Goal: Information Seeking & Learning: Understand process/instructions

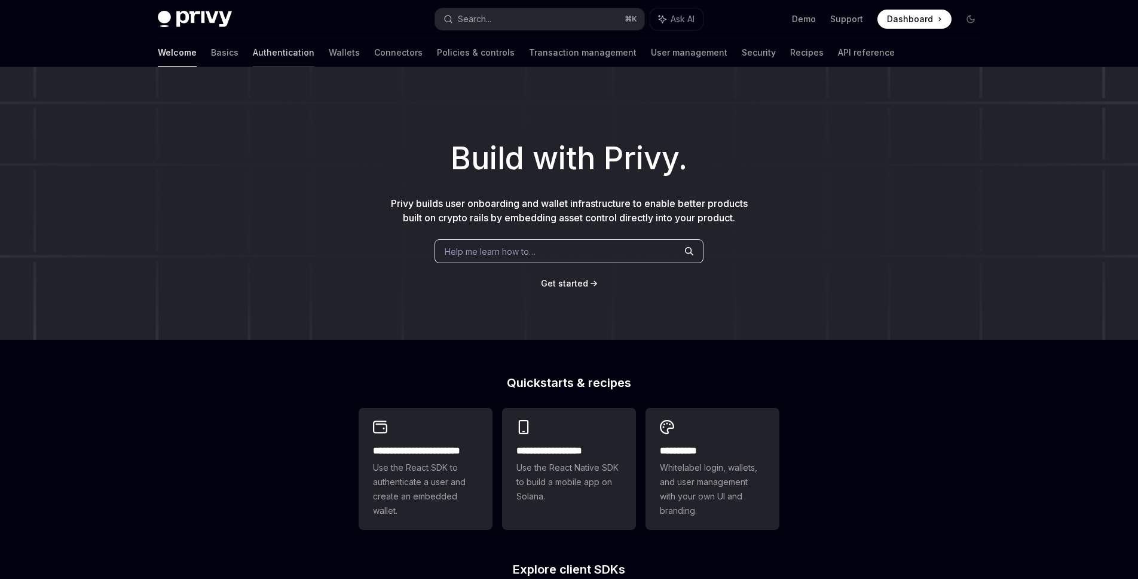
click at [253, 58] on link "Authentication" at bounding box center [284, 52] width 62 height 29
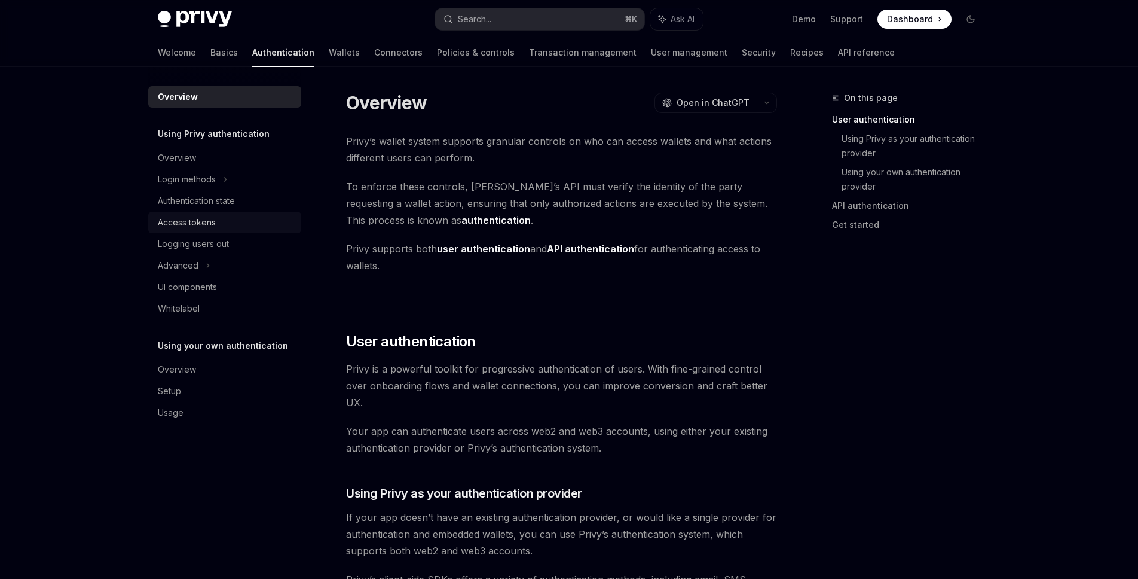
click at [190, 222] on div "Access tokens" at bounding box center [187, 222] width 58 height 14
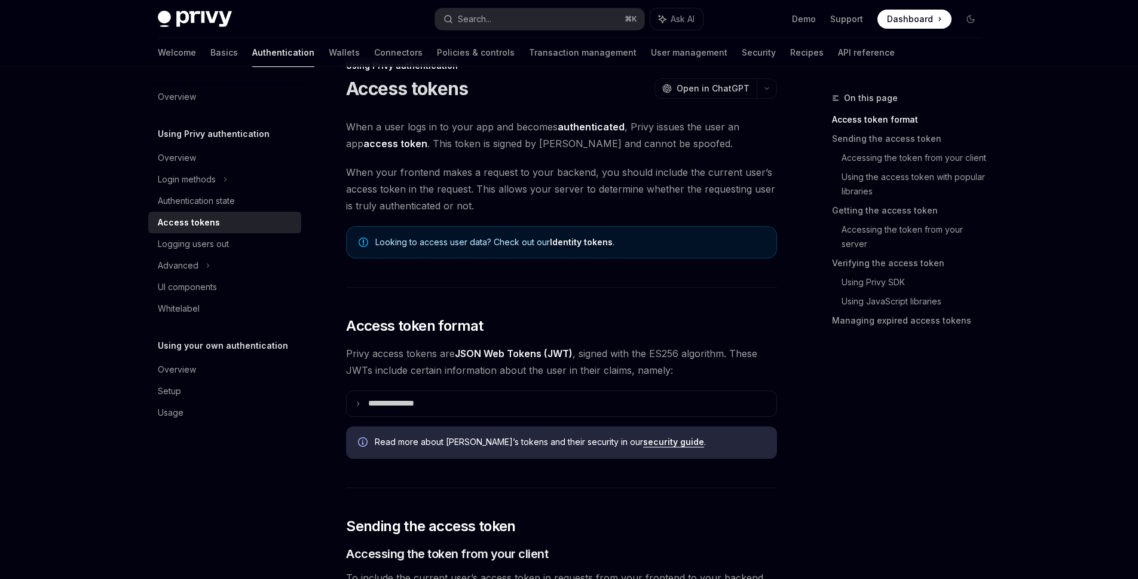
scroll to position [36, 0]
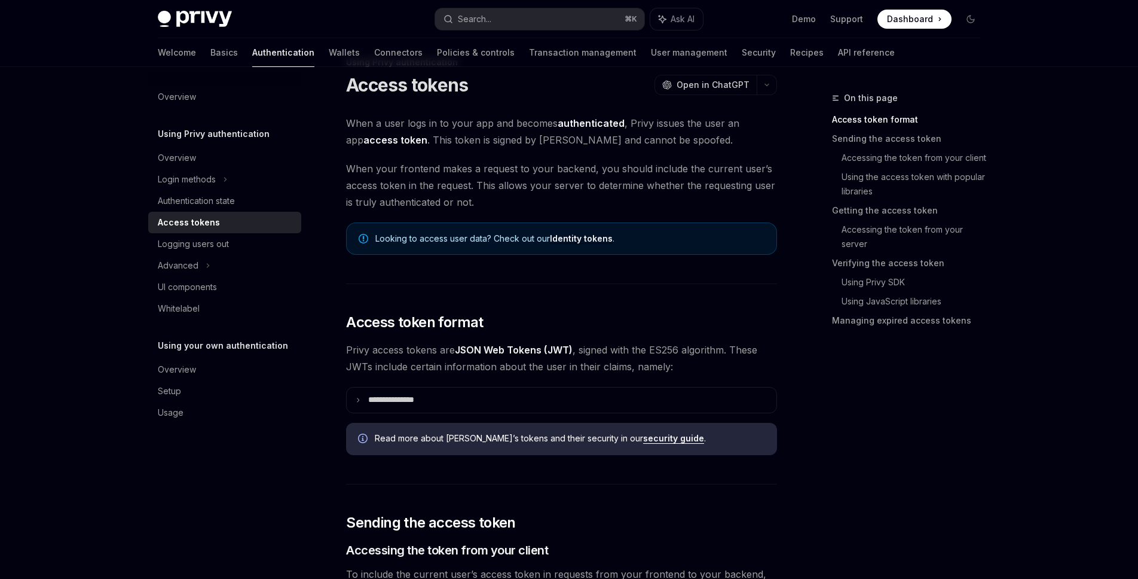
click at [567, 243] on link "Identity tokens" at bounding box center [581, 238] width 63 height 11
type textarea "*"
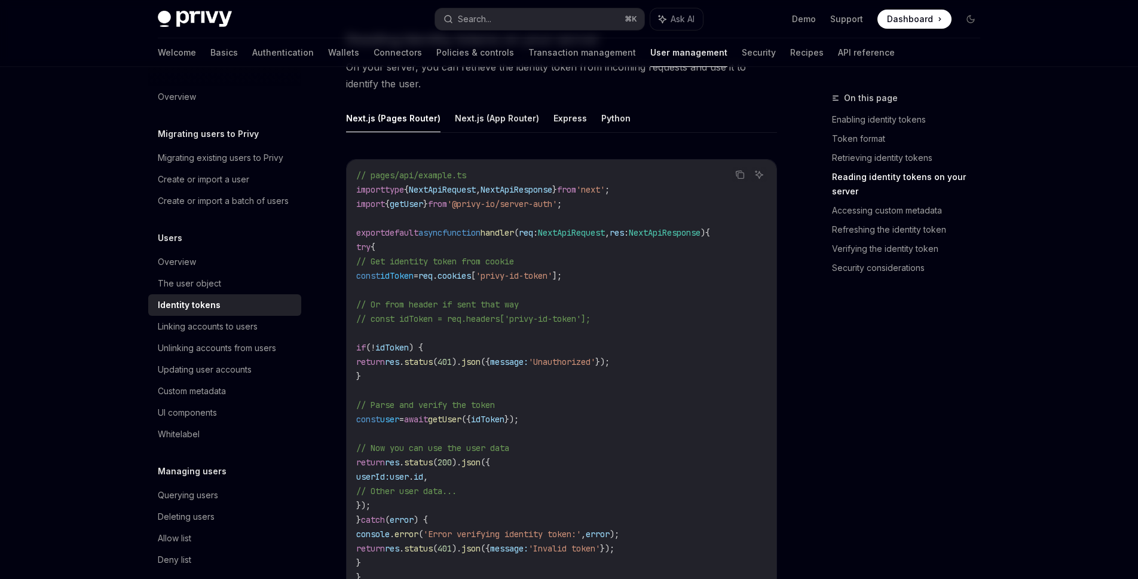
scroll to position [1604, 0]
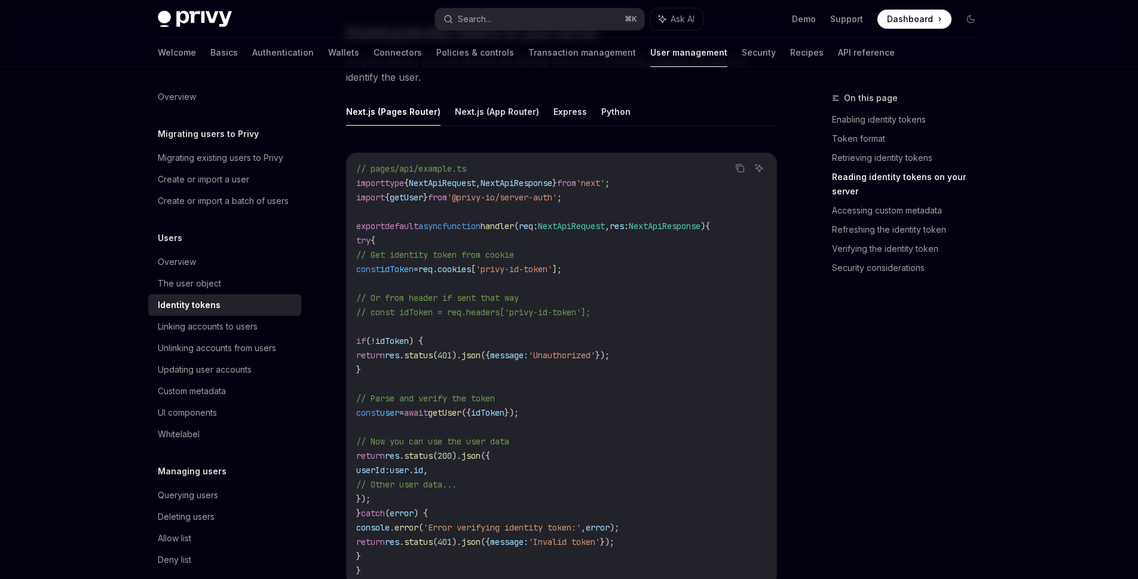
click at [574, 302] on code "// pages/api/example.ts import type { NextApiRequest , NextApiResponse } from '…" at bounding box center [561, 369] width 411 height 416
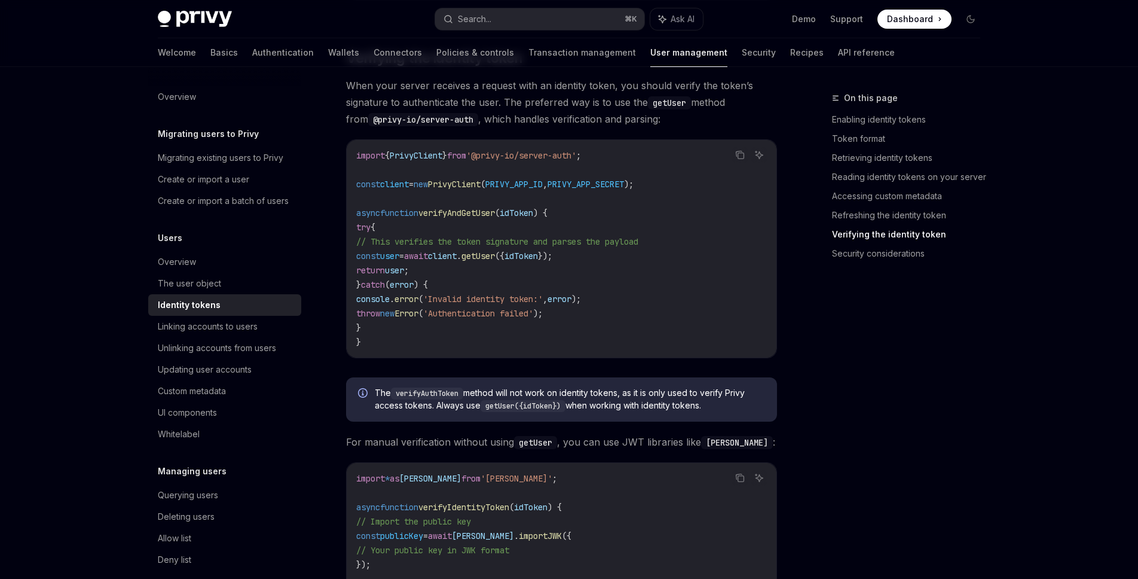
scroll to position [3189, 0]
click at [547, 302] on span "," at bounding box center [545, 297] width 5 height 11
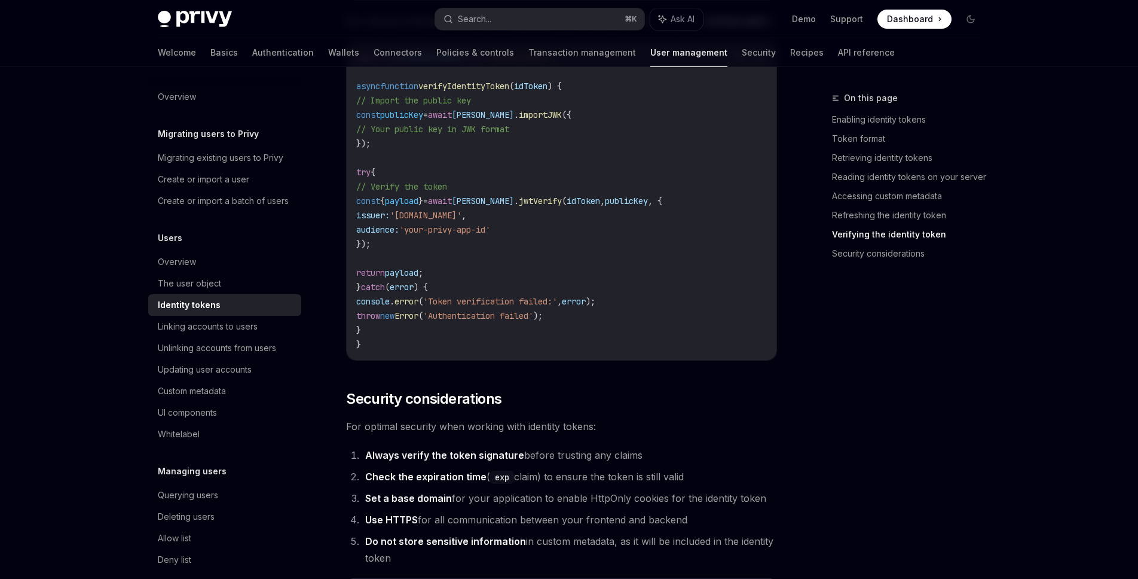
scroll to position [3551, 0]
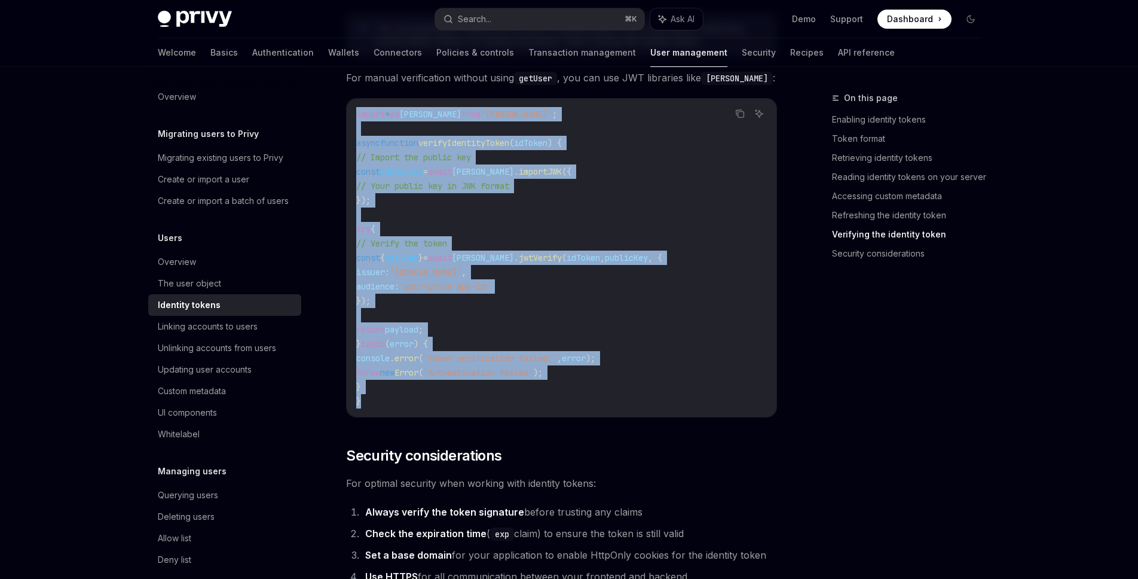
drag, startPoint x: 372, startPoint y: 406, endPoint x: 346, endPoint y: 117, distance: 289.9
click at [346, 117] on div "Copy Ask AI import * as [PERSON_NAME] from '[PERSON_NAME]' ; async function ver…" at bounding box center [561, 257] width 431 height 319
copy code "import * as [PERSON_NAME] from '[PERSON_NAME]' ; async function verifyIdentityT…"
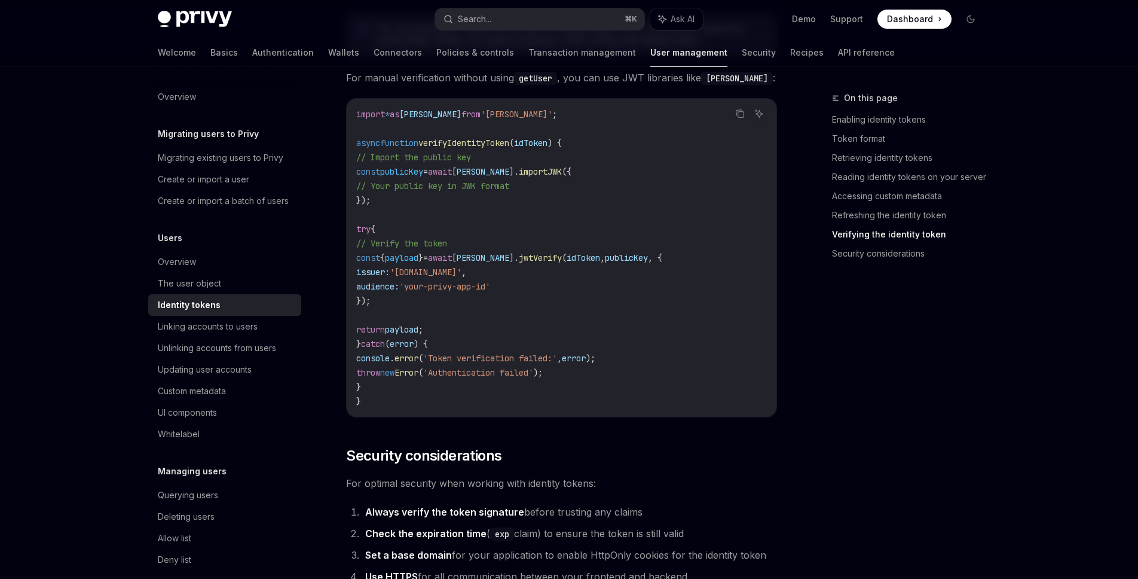
click at [908, 299] on div "On this page Enabling identity tokens Token format Retrieving identity tokens R…" at bounding box center [899, 335] width 182 height 488
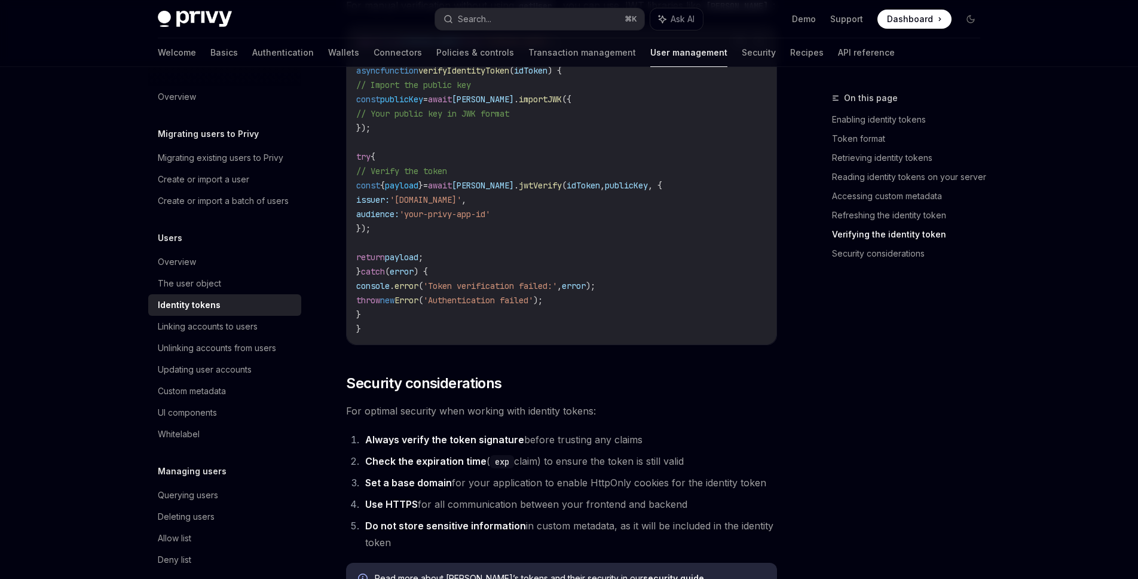
scroll to position [3601, 0]
